Goal: Task Accomplishment & Management: Complete application form

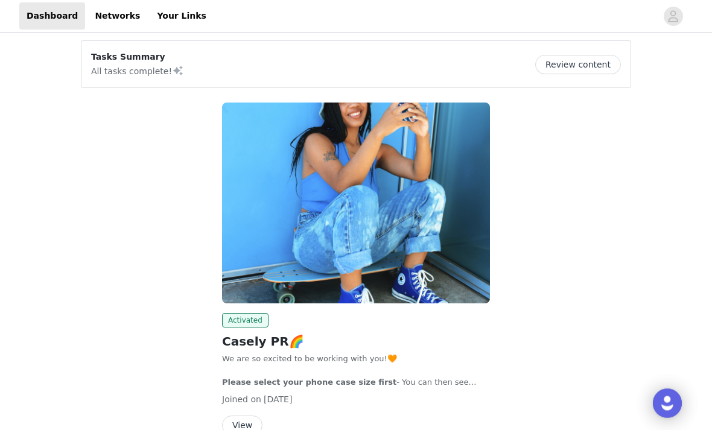
scroll to position [4, 0]
click at [556, 74] on button "Review content" at bounding box center [578, 65] width 86 height 19
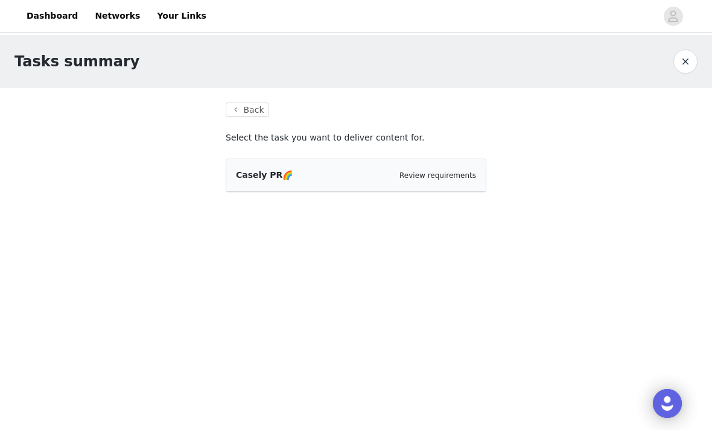
click at [291, 173] on div "Casely PR🌈 Review requirements" at bounding box center [356, 175] width 240 height 13
click at [440, 189] on div "Casely PR🌈 Review requirements" at bounding box center [355, 175] width 259 height 33
click at [428, 175] on link "Review requirements" at bounding box center [437, 175] width 77 height 8
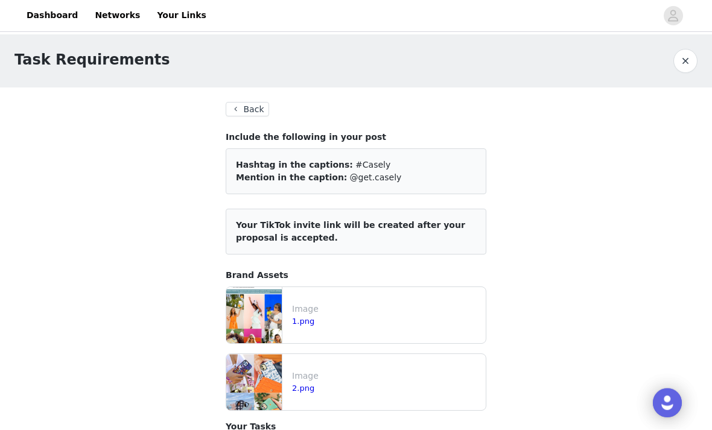
scroll to position [53, 0]
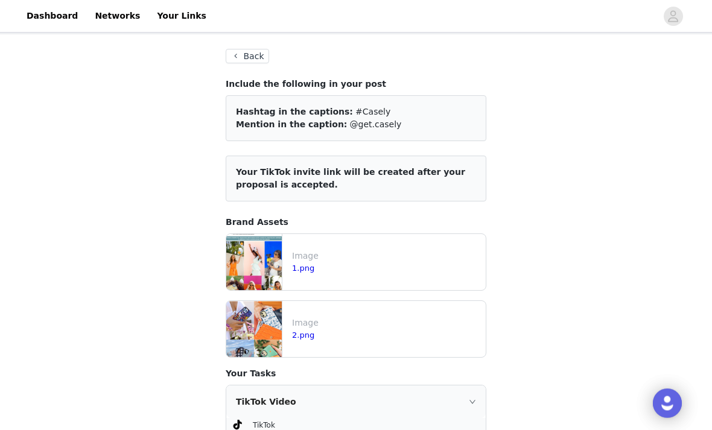
click at [303, 260] on p "Image" at bounding box center [386, 256] width 189 height 13
click at [294, 267] on link "1.png" at bounding box center [303, 268] width 22 height 9
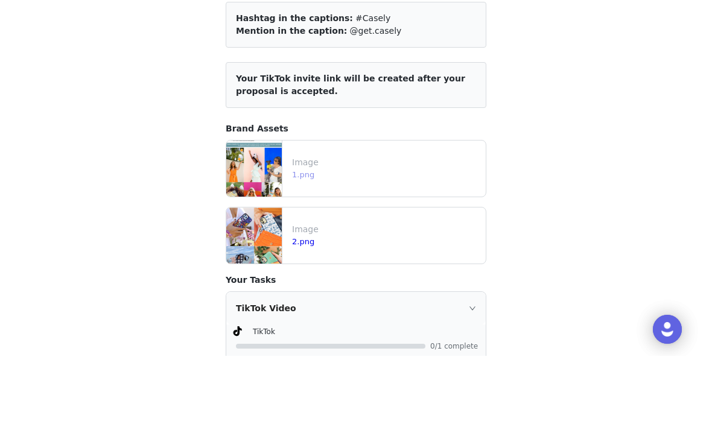
scroll to position [107, 0]
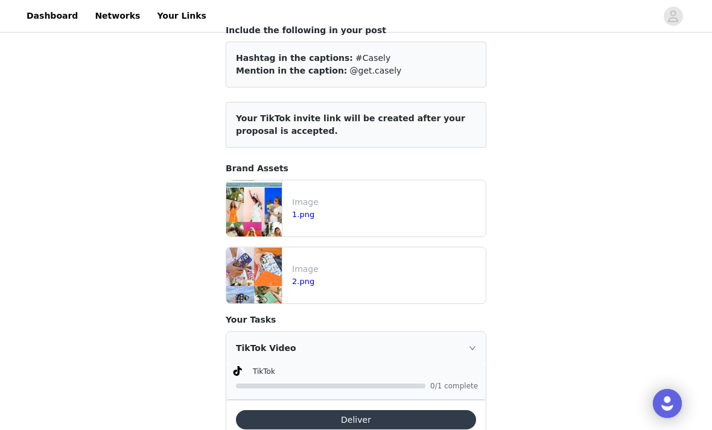
click at [357, 424] on button "Deliver" at bounding box center [356, 419] width 240 height 19
